Goal: Transaction & Acquisition: Purchase product/service

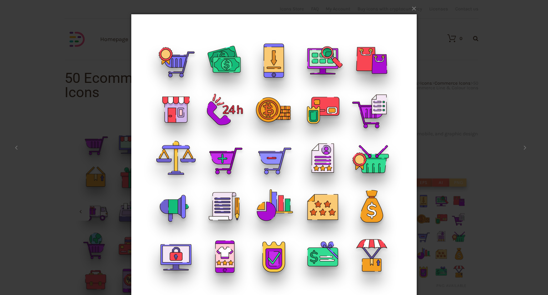
click at [446, 44] on div "× Ecommerce-Line+colour-Icons_ Shop 2 / 2 Loading..." at bounding box center [274, 147] width 548 height 295
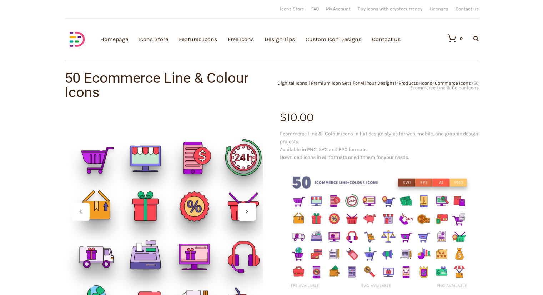
click at [151, 160] on div at bounding box center [163, 211] width 199 height 199
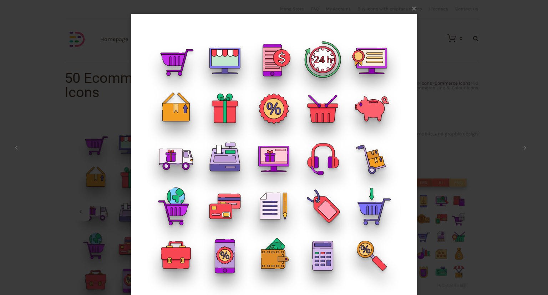
click at [222, 57] on img at bounding box center [273, 157] width 285 height 314
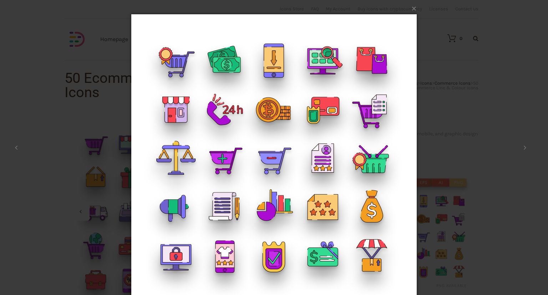
click at [222, 57] on img at bounding box center [273, 157] width 285 height 314
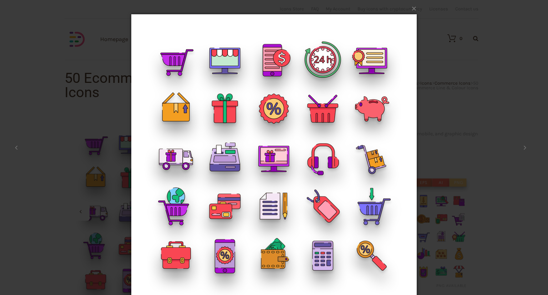
click at [222, 57] on img at bounding box center [273, 157] width 285 height 314
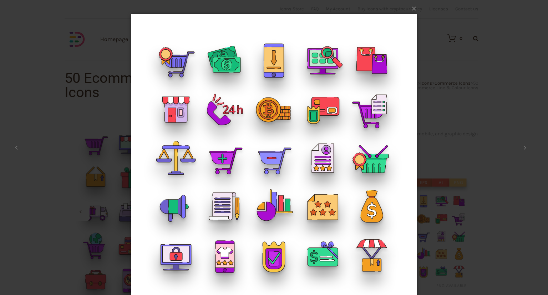
click at [222, 57] on img at bounding box center [273, 157] width 285 height 314
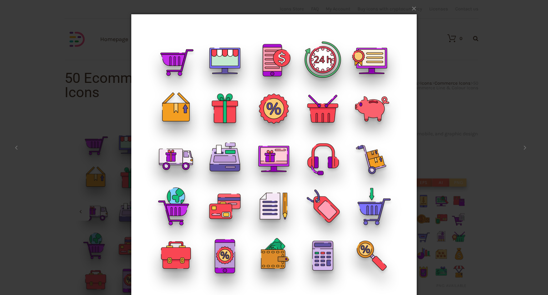
click at [222, 57] on img at bounding box center [273, 157] width 285 height 314
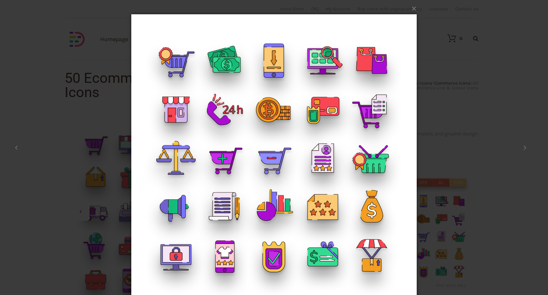
click at [222, 57] on img at bounding box center [273, 157] width 285 height 314
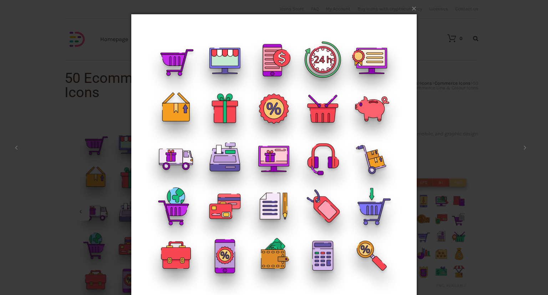
click at [222, 57] on img at bounding box center [273, 157] width 285 height 314
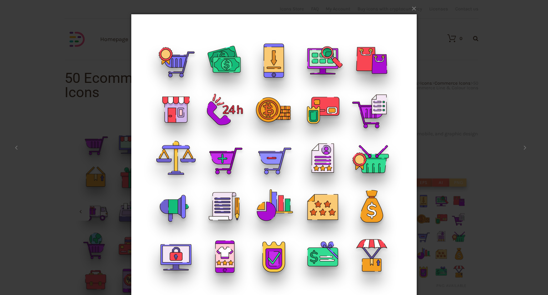
click at [222, 57] on img at bounding box center [273, 157] width 285 height 314
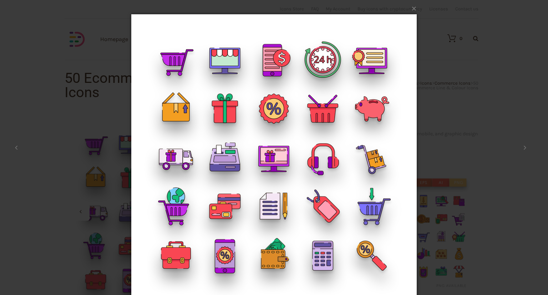
click at [222, 57] on img at bounding box center [273, 157] width 285 height 314
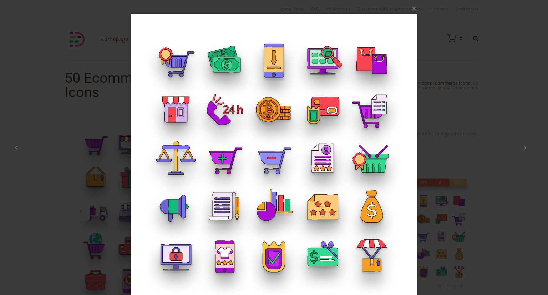
click at [466, 71] on div "× Ecommerce-Line+colour-Icons_ Shop 2 / 2 Loading..." at bounding box center [274, 147] width 548 height 295
